Goal: Information Seeking & Learning: Learn about a topic

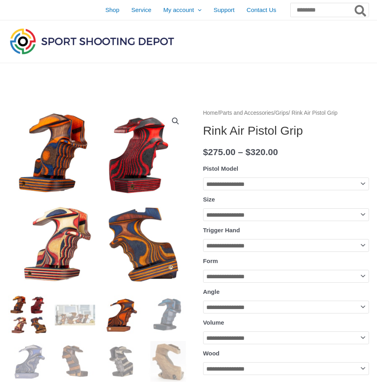
click at [120, 320] on img at bounding box center [121, 315] width 41 height 41
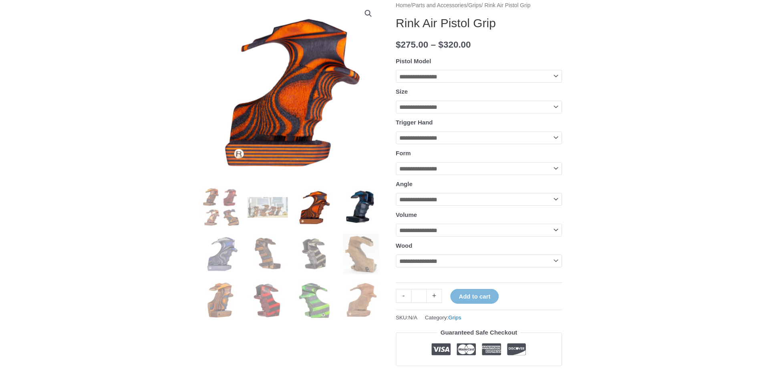
scroll to position [160, 0]
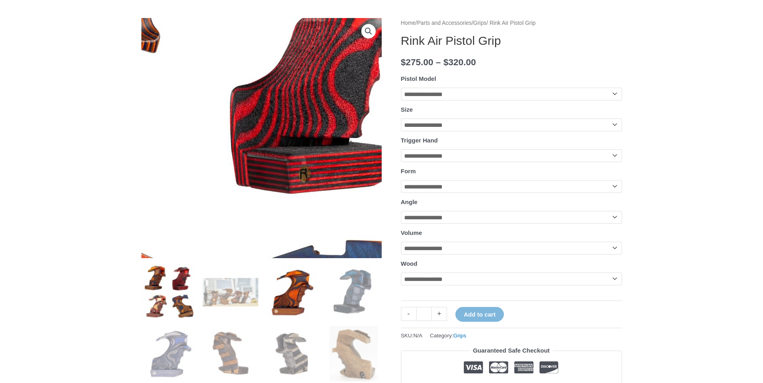
scroll to position [240, 0]
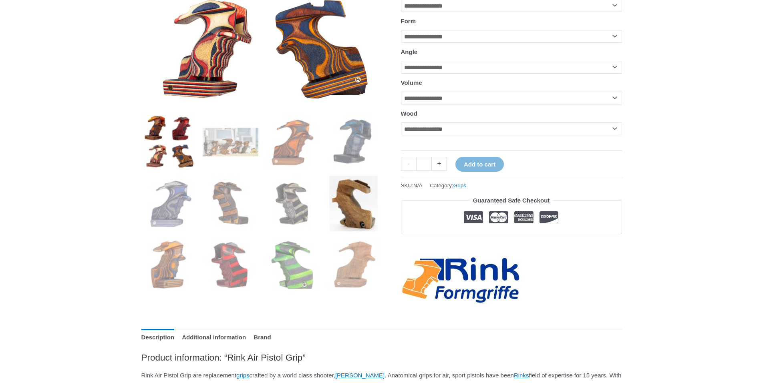
click at [340, 197] on img at bounding box center [354, 204] width 56 height 56
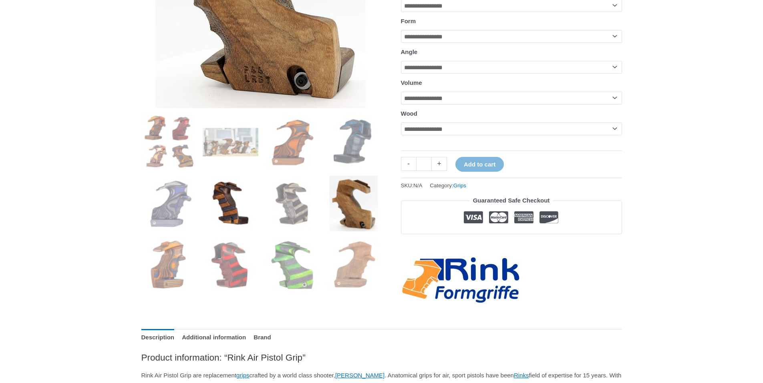
click at [214, 207] on img at bounding box center [231, 204] width 56 height 56
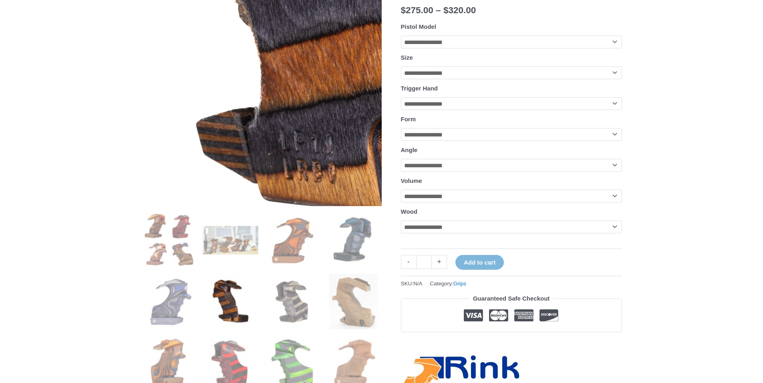
scroll to position [200, 0]
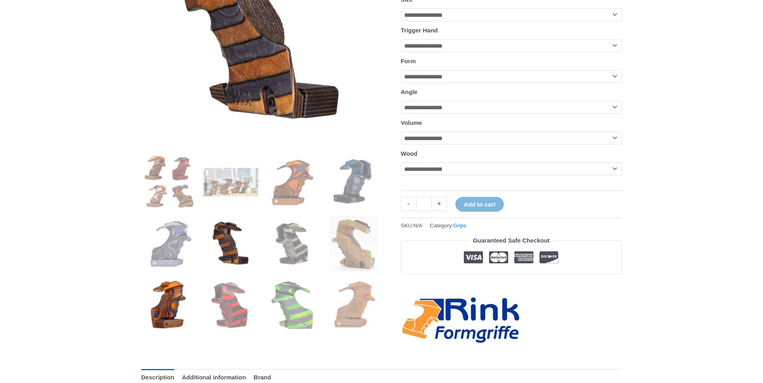
click at [161, 317] on img at bounding box center [169, 305] width 56 height 56
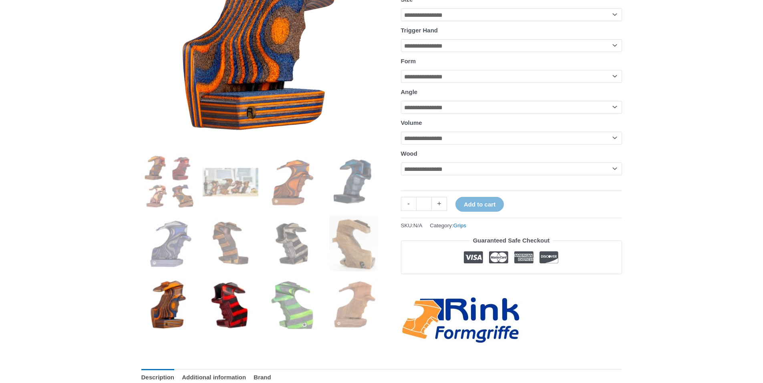
click at [205, 319] on img at bounding box center [231, 305] width 56 height 56
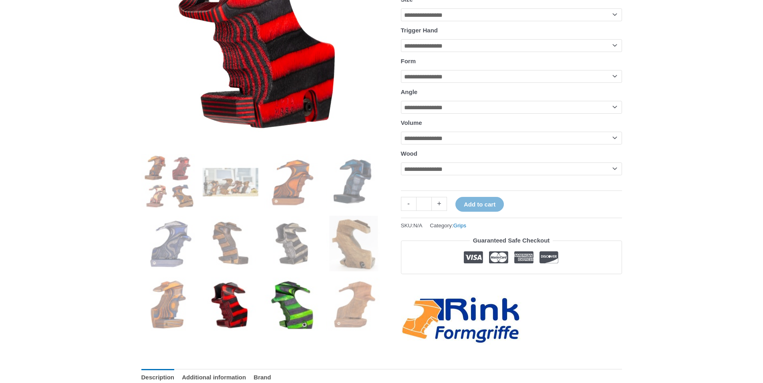
click at [305, 324] on img at bounding box center [292, 305] width 56 height 56
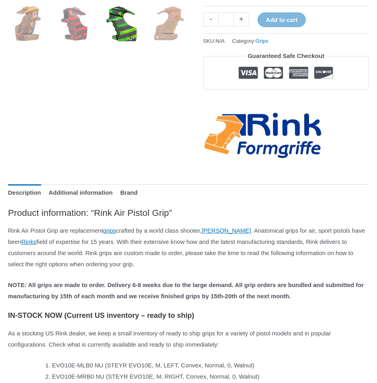
scroll to position [0, 0]
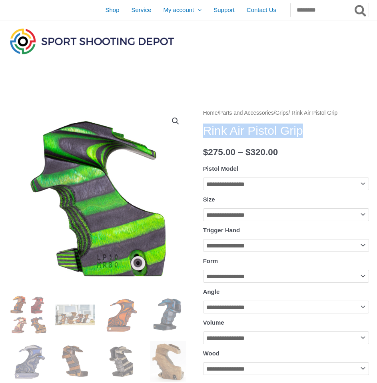
drag, startPoint x: 326, startPoint y: 126, endPoint x: 204, endPoint y: 130, distance: 122.1
click at [204, 130] on h1 "Rink Air Pistol Grip" at bounding box center [286, 131] width 166 height 14
copy h1 "Rink Air Pistol Grip"
